Goal: Complete application form

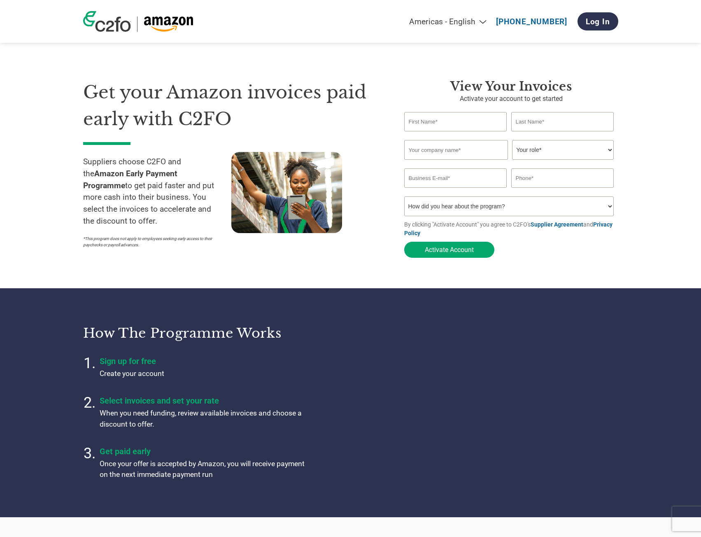
select select "en-[GEOGRAPHIC_DATA]"
click at [465, 161] on div "Invalid company name or company name is too long" at bounding box center [509, 163] width 210 height 5
click at [476, 149] on input "text" at bounding box center [456, 150] width 104 height 20
type input "Ballet Makers Europe Limited"
click at [466, 112] on input "text" at bounding box center [455, 121] width 103 height 19
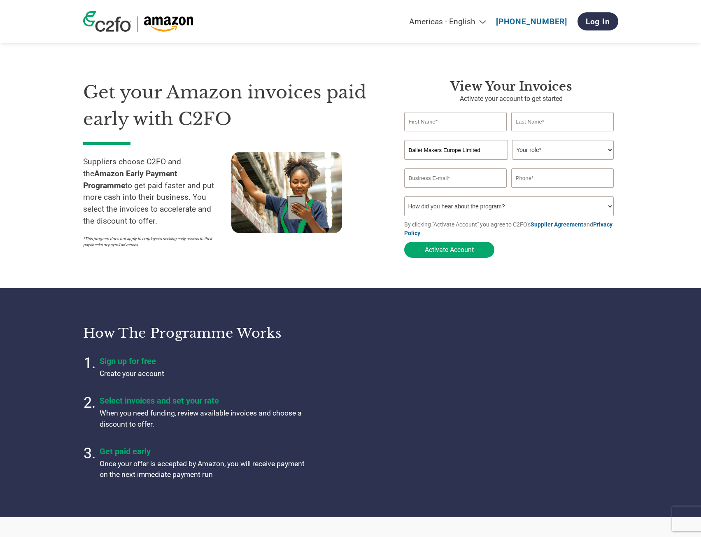
click at [455, 111] on div "View your invoices Activate your account to get started Invalid first name or f…" at bounding box center [511, 170] width 214 height 183
click at [453, 118] on input "text" at bounding box center [455, 121] width 103 height 19
type input "Alice"
type input "[PERSON_NAME]"
click at [572, 147] on select "Your role* CFO Controller Credit Manager Finance Director Treasurer CEO Preside…" at bounding box center [563, 150] width 102 height 20
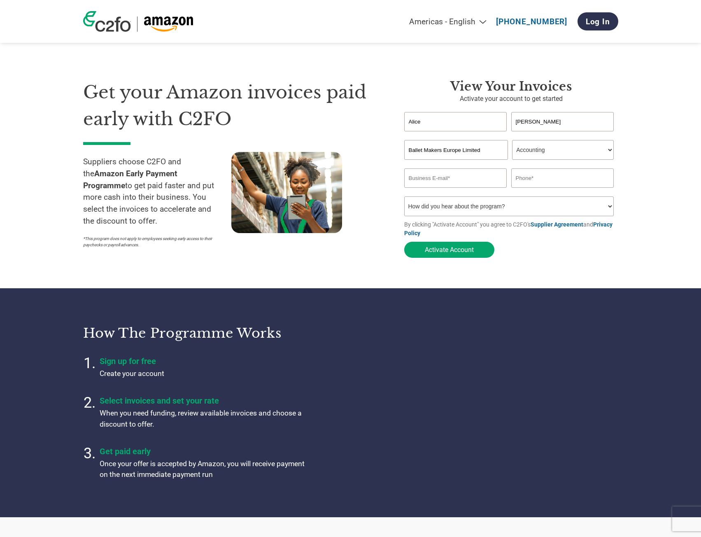
click at [512, 141] on select "Your role* CFO Controller Credit Manager Finance Director Treasurer CEO Preside…" at bounding box center [563, 150] width 102 height 20
click at [533, 146] on select "Your role* CFO Controller Credit Manager Finance Director Treasurer CEO Preside…" at bounding box center [563, 150] width 102 height 20
select select "CONTROLLER"
click at [512, 141] on select "Your role* CFO Controller Credit Manager Finance Director Treasurer CEO Preside…" at bounding box center [563, 150] width 102 height 20
click at [459, 182] on input "email" at bounding box center [455, 177] width 103 height 19
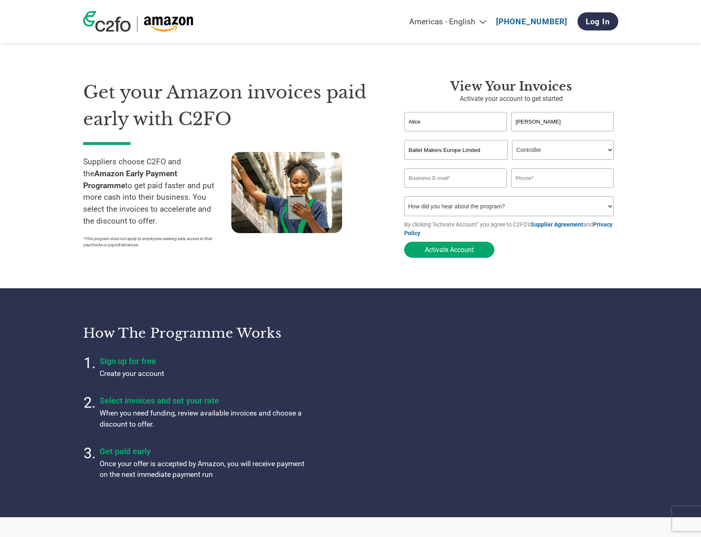
click at [470, 178] on input "email" at bounding box center [455, 177] width 103 height 19
paste input "[EMAIL_ADDRESS][DOMAIN_NAME]"
type input "[EMAIL_ADDRESS][DOMAIN_NAME]"
click at [639, 177] on section "Get your Amazon invoices paid early with C2FO Suppliers choose C2FO and the Ama…" at bounding box center [350, 160] width 701 height 255
click at [570, 185] on input "text" at bounding box center [562, 177] width 103 height 19
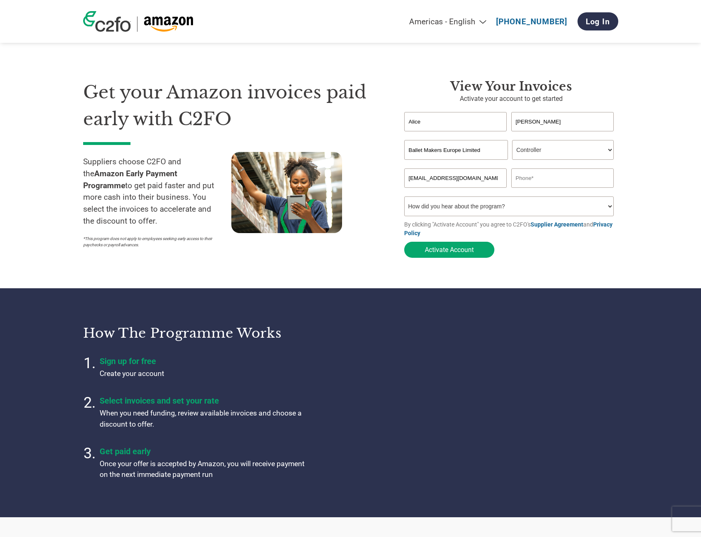
paste input "0370 350 0073"
type input "0370 350 0073"
click at [463, 203] on select "How did you hear about the program? Received a letter Email Social Media Online…" at bounding box center [509, 206] width 210 height 20
select select "Other"
click at [404, 199] on select "How did you hear about the program? Received a letter Email Social Media Online…" at bounding box center [509, 206] width 210 height 20
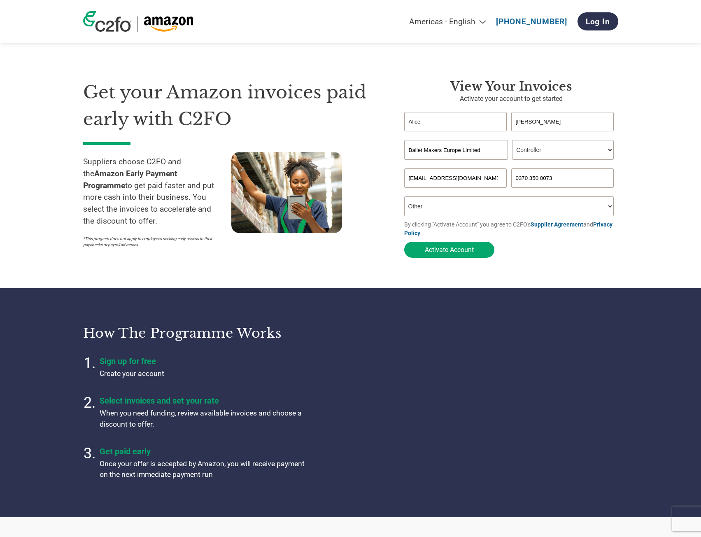
click at [551, 148] on select "Your role* CFO Controller Credit Manager Finance Director Treasurer CEO Preside…" at bounding box center [563, 150] width 102 height 20
select select "OTHER"
click at [512, 141] on select "Your role* CFO Controller Credit Manager Finance Director Treasurer CEO Preside…" at bounding box center [563, 150] width 102 height 20
click at [474, 251] on button "Activate Account" at bounding box center [449, 250] width 90 height 16
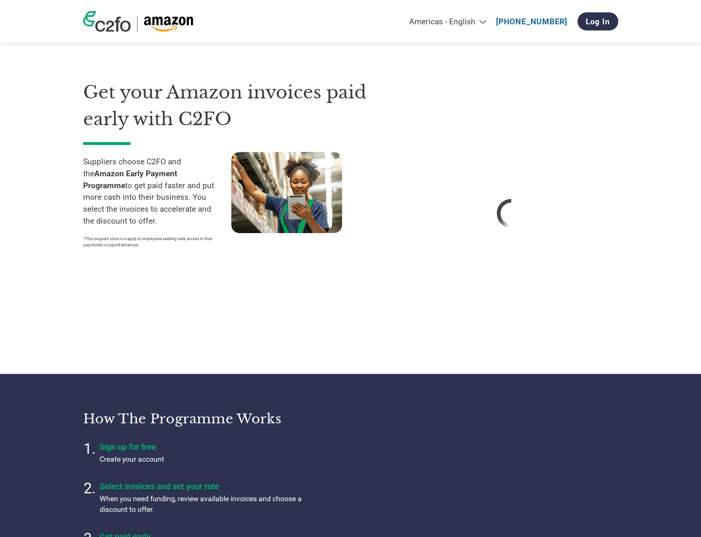
select select "en-[GEOGRAPHIC_DATA]"
